Goal: Task Accomplishment & Management: Manage account settings

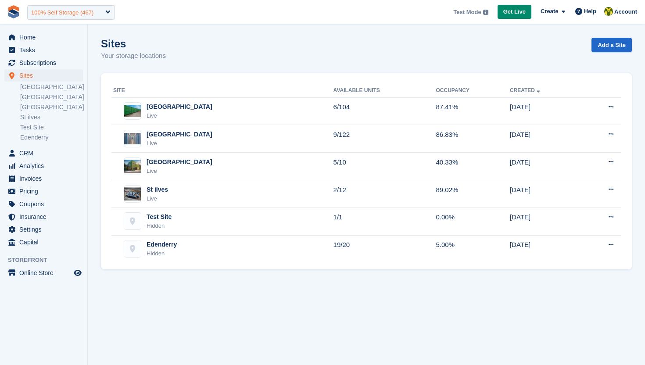
drag, startPoint x: 76, startPoint y: 11, endPoint x: 70, endPoint y: 11, distance: 6.2
click at [74, 11] on div "100% Self Storage (467)" at bounding box center [62, 12] width 62 height 9
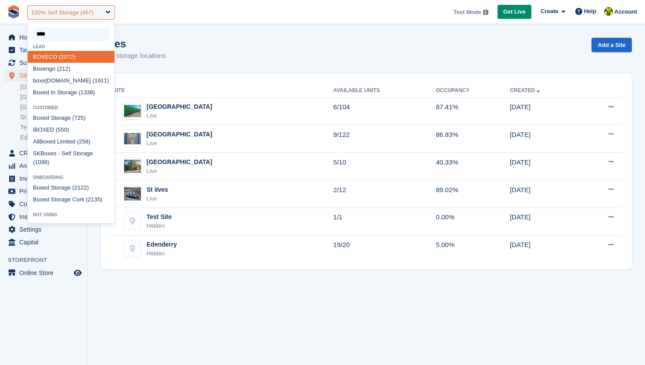
type input "*****"
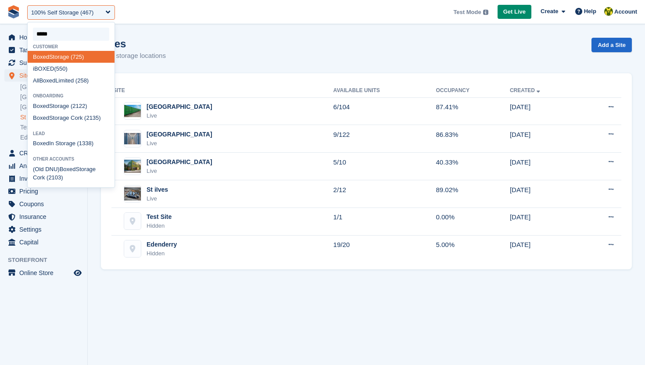
click at [70, 116] on div "Boxed Storage Cork (2135)" at bounding box center [71, 118] width 87 height 12
select select "****"
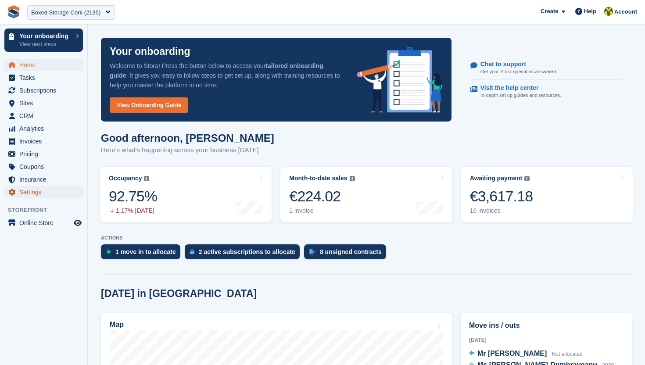
click at [36, 191] on span "Settings" at bounding box center [45, 192] width 53 height 12
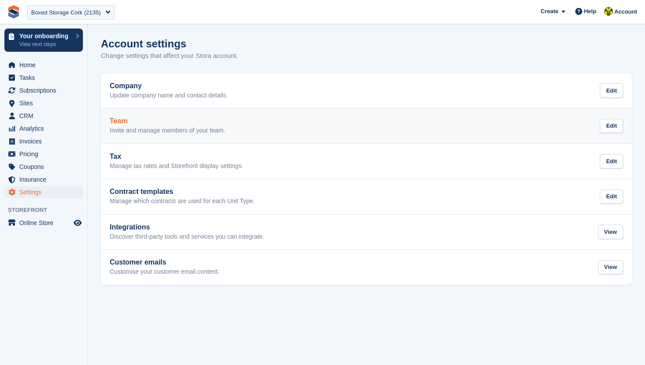
click at [157, 123] on h2 "Team" at bounding box center [167, 121] width 115 height 8
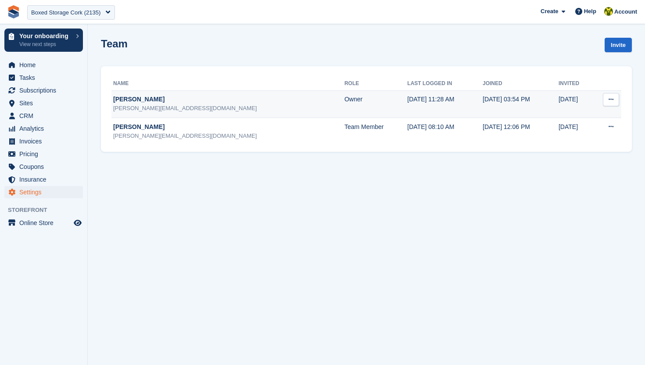
click at [612, 101] on icon at bounding box center [611, 100] width 5 height 6
click at [593, 115] on p "Edit team member" at bounding box center [577, 116] width 76 height 11
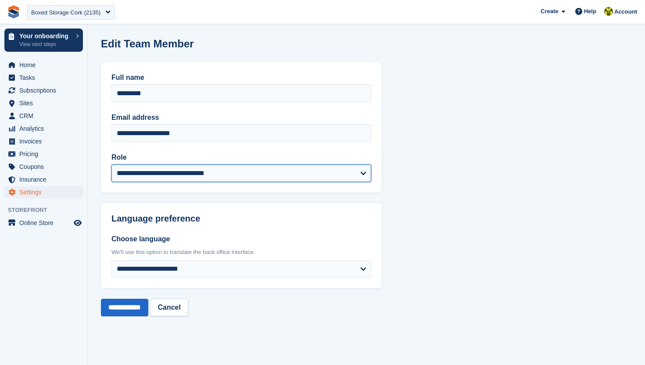
click at [251, 177] on select "**********" at bounding box center [242, 174] width 260 height 18
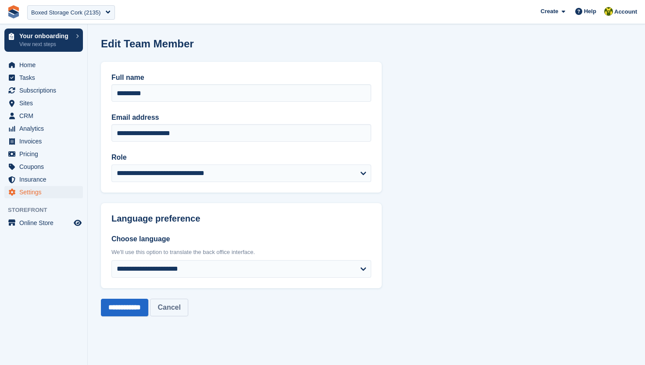
click at [188, 311] on link "Cancel" at bounding box center [169, 308] width 38 height 18
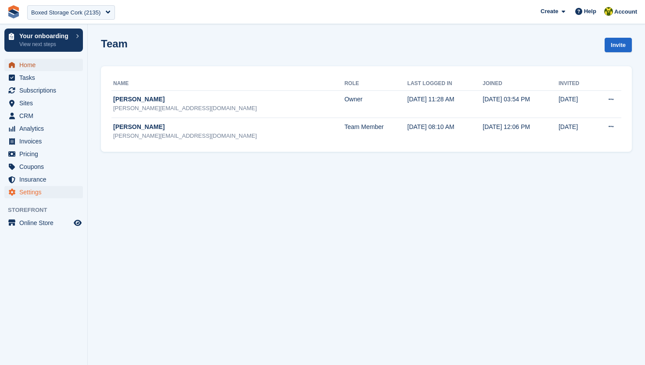
click at [32, 63] on span "Home" at bounding box center [45, 65] width 53 height 12
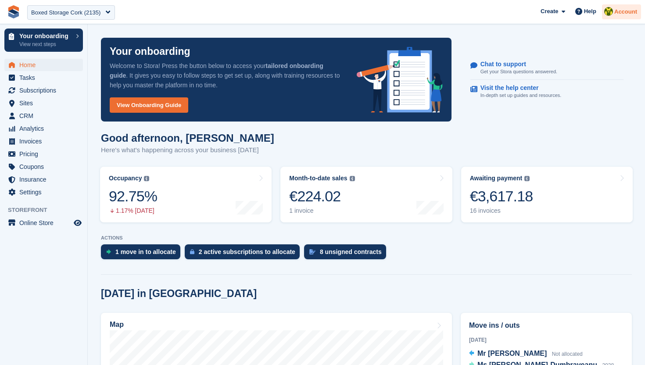
click at [623, 9] on span "Account" at bounding box center [626, 11] width 23 height 9
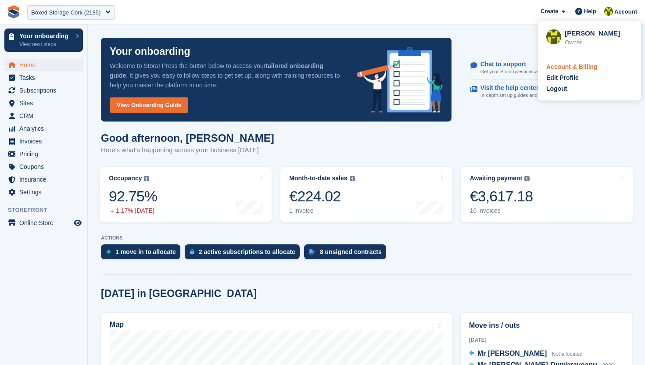
click at [583, 66] on div "Account & Billing" at bounding box center [572, 66] width 51 height 9
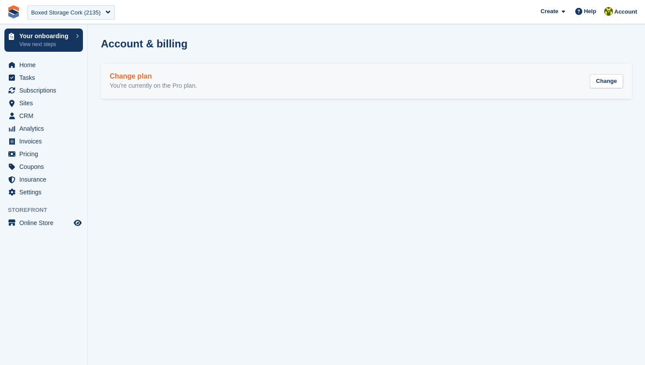
click at [379, 86] on div "Change plan You're currently on the Pro plan. Change" at bounding box center [367, 81] width 514 height 18
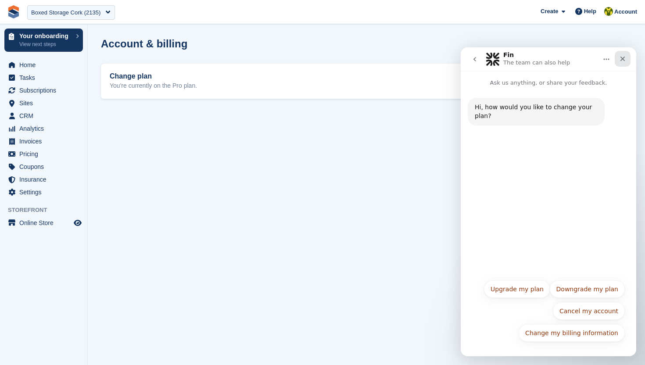
click at [623, 59] on icon "Close" at bounding box center [623, 59] width 5 height 5
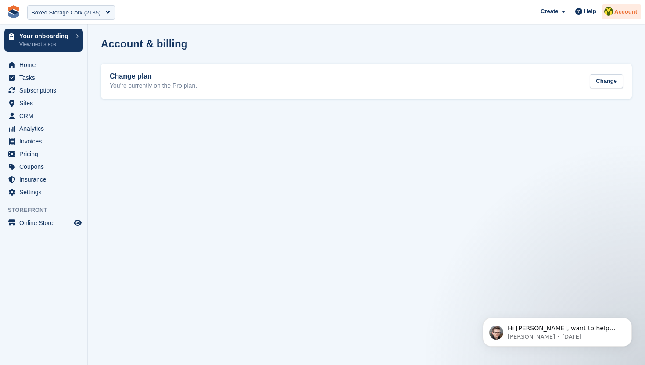
click at [624, 14] on span "Account" at bounding box center [626, 11] width 23 height 9
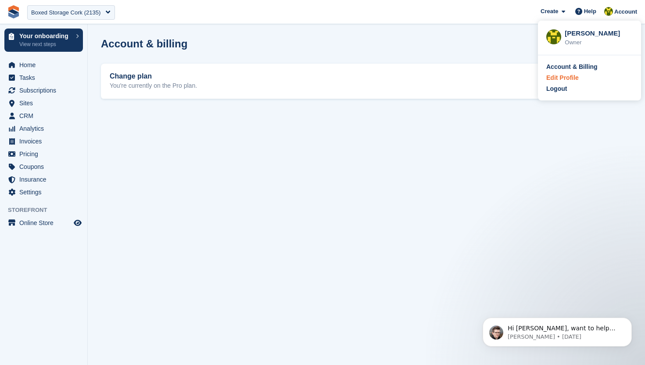
click at [584, 78] on div "Edit Profile" at bounding box center [590, 77] width 86 height 9
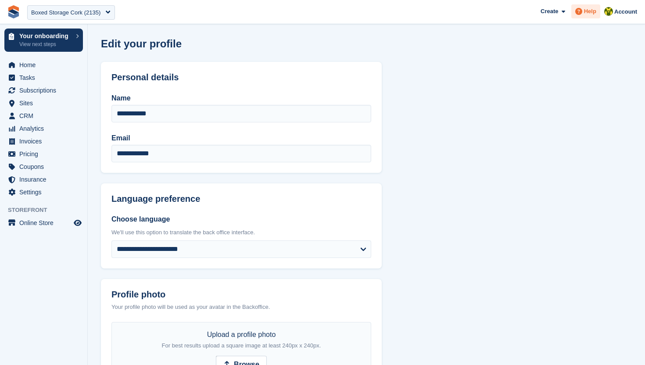
click at [584, 15] on span "Help" at bounding box center [590, 11] width 12 height 9
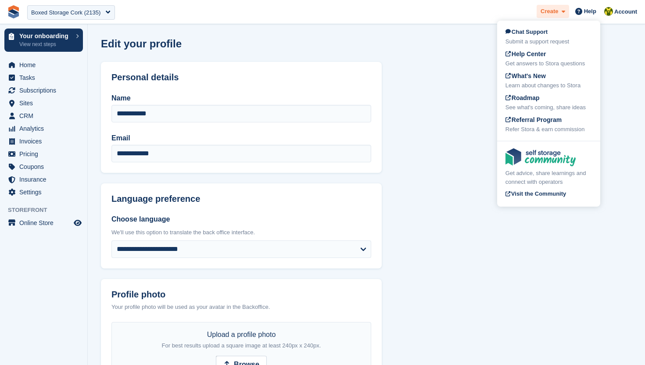
click at [551, 13] on span "Create" at bounding box center [550, 11] width 18 height 9
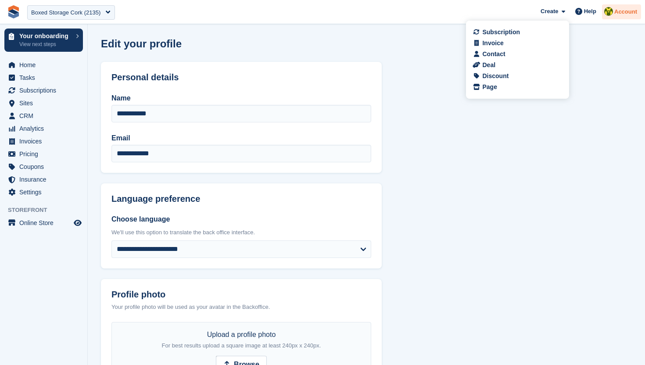
click at [611, 15] on img at bounding box center [609, 11] width 9 height 9
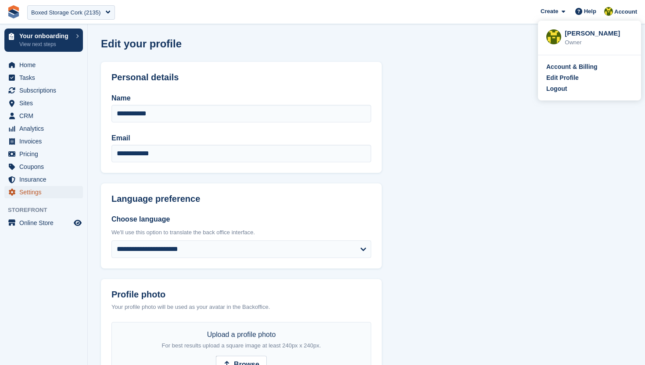
click at [33, 190] on span "Settings" at bounding box center [45, 192] width 53 height 12
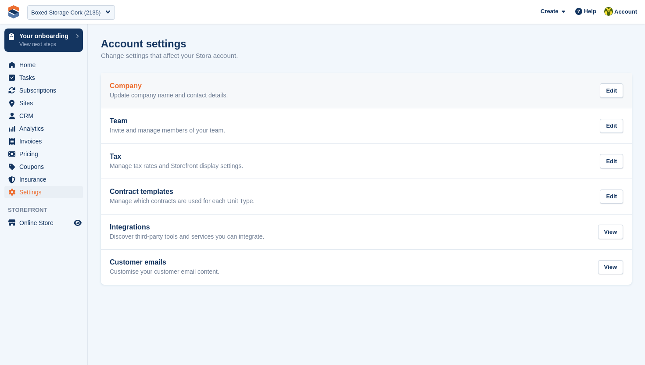
click at [146, 93] on p "Update company name and contact details." at bounding box center [169, 96] width 118 height 8
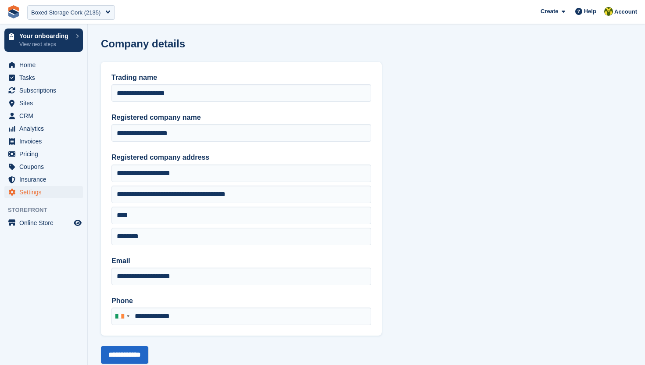
type input "**********"
